Goal: Find specific page/section: Find specific page/section

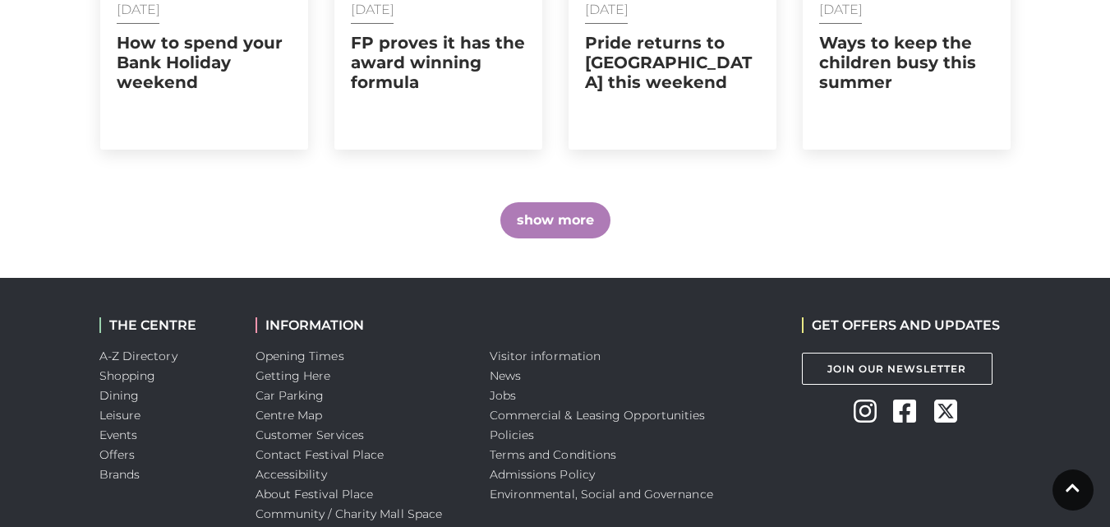
scroll to position [1379, 0]
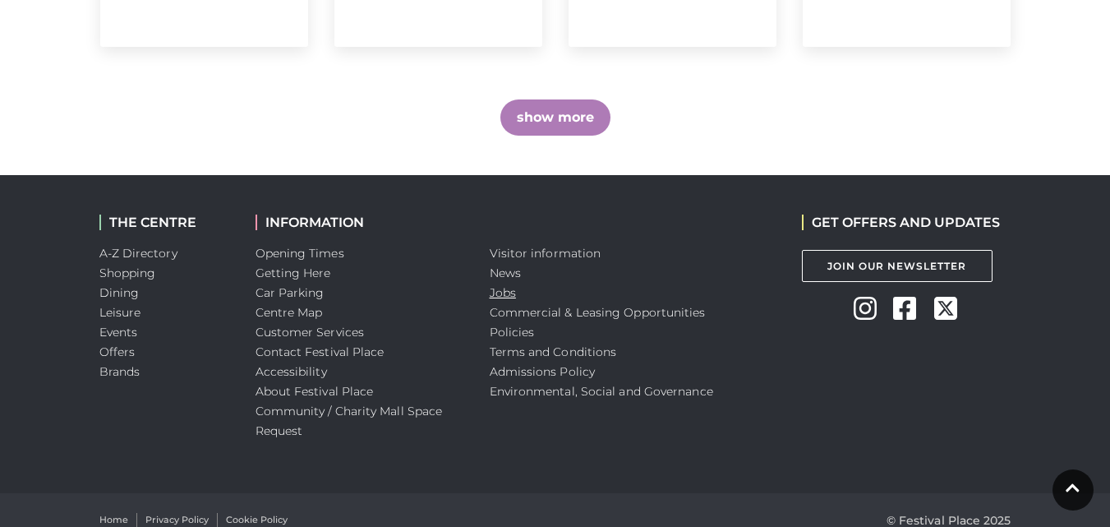
click at [504, 285] on link "Jobs" at bounding box center [503, 292] width 26 height 15
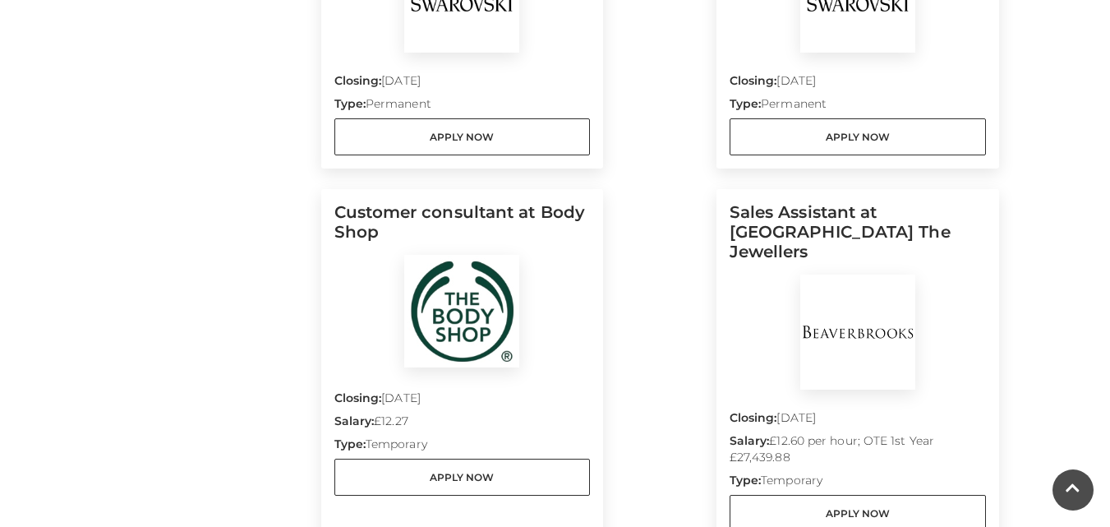
scroll to position [1725, 0]
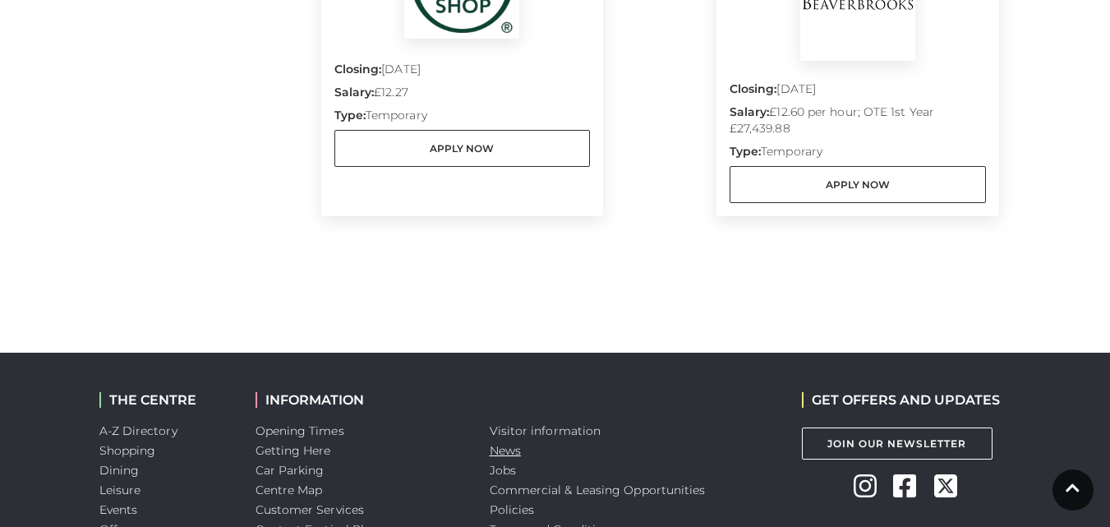
click at [493, 456] on link "News" at bounding box center [505, 450] width 31 height 15
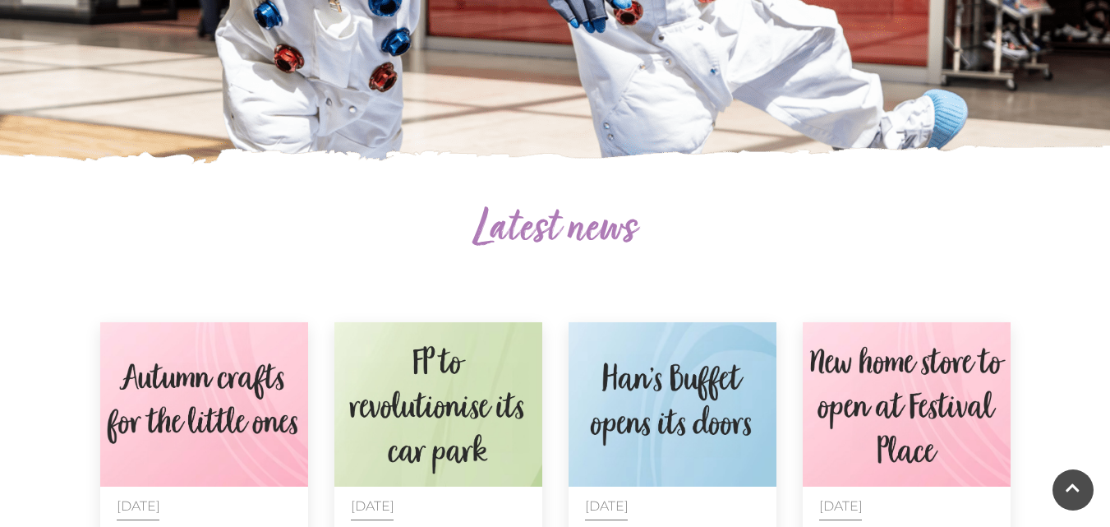
scroll to position [739, 0]
